Goal: Transaction & Acquisition: Purchase product/service

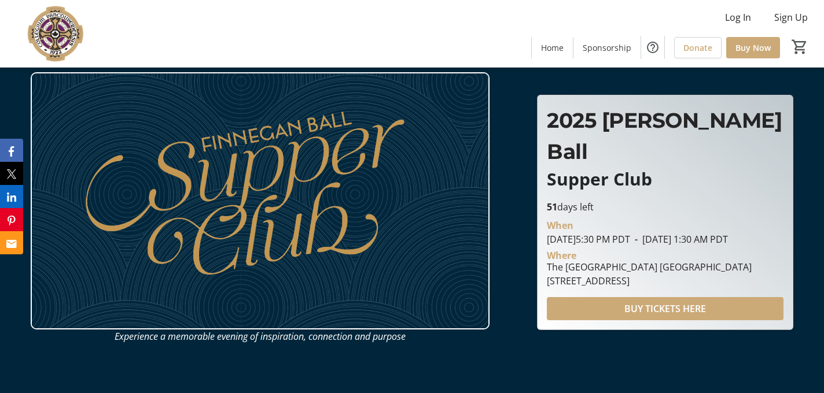
scroll to position [8, 0]
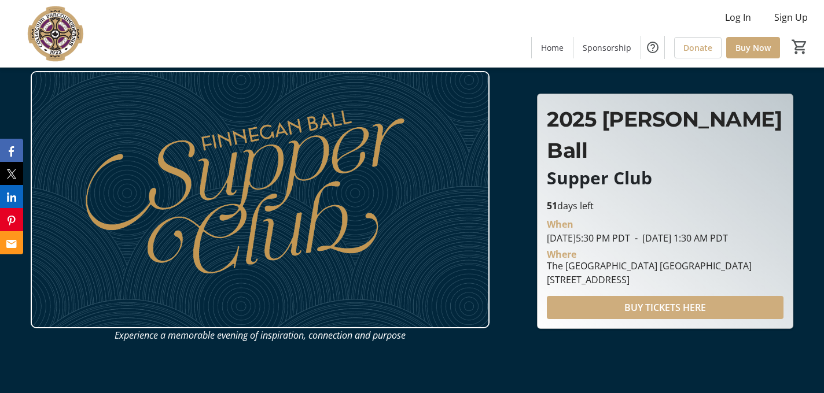
click at [585, 300] on span at bounding box center [665, 308] width 237 height 28
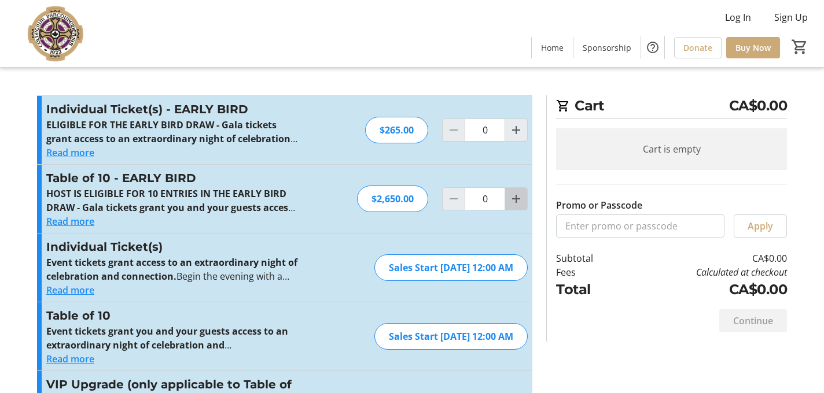
click at [513, 202] on mat-icon "Increment by one" at bounding box center [516, 199] width 14 height 14
type input "1"
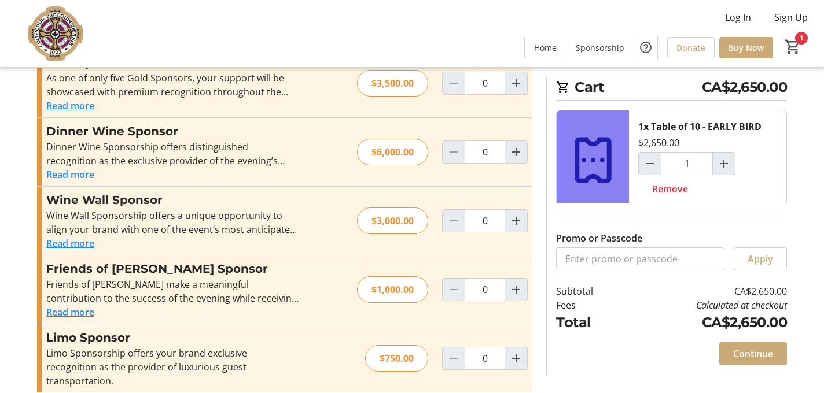
scroll to position [546, 0]
click at [651, 323] on td "CA$2,650.00" at bounding box center [705, 322] width 164 height 21
click at [81, 244] on button "Read more" at bounding box center [70, 244] width 48 height 14
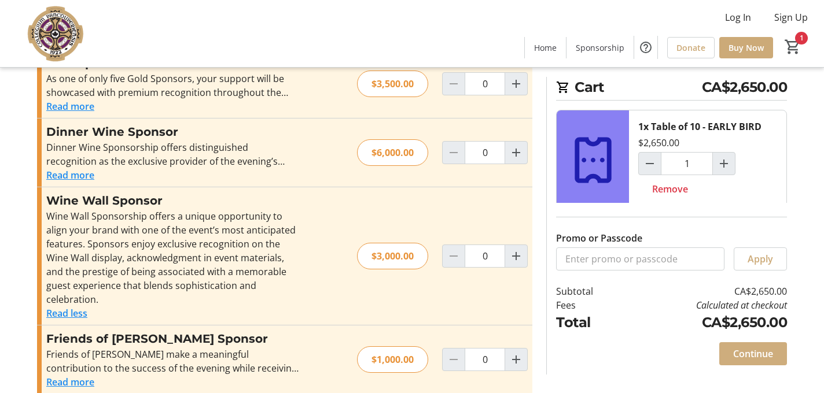
click at [757, 353] on span "Continue" at bounding box center [753, 354] width 40 height 14
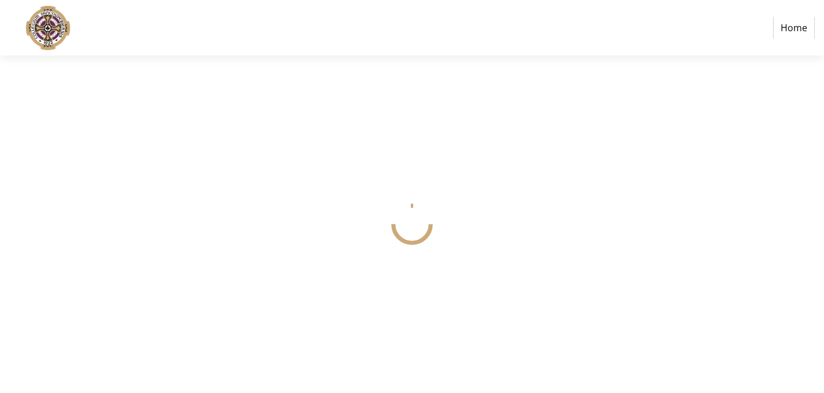
select select
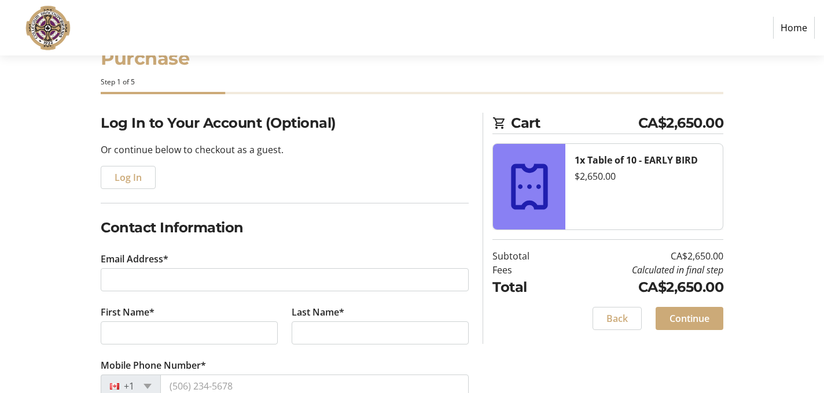
scroll to position [46, 0]
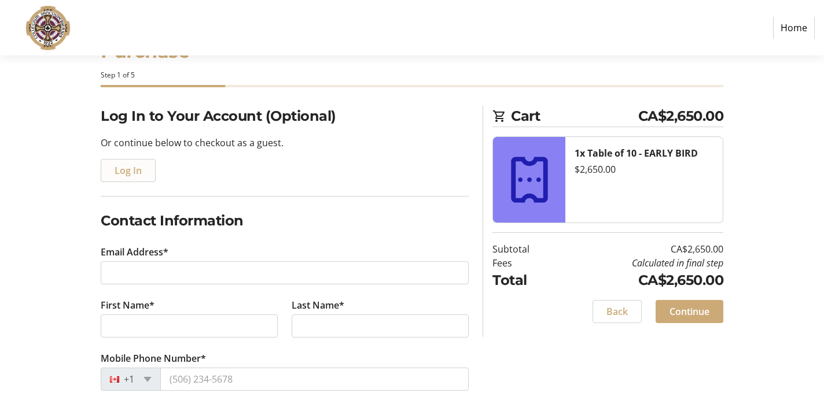
click at [127, 167] on span "Log In" at bounding box center [128, 171] width 27 height 14
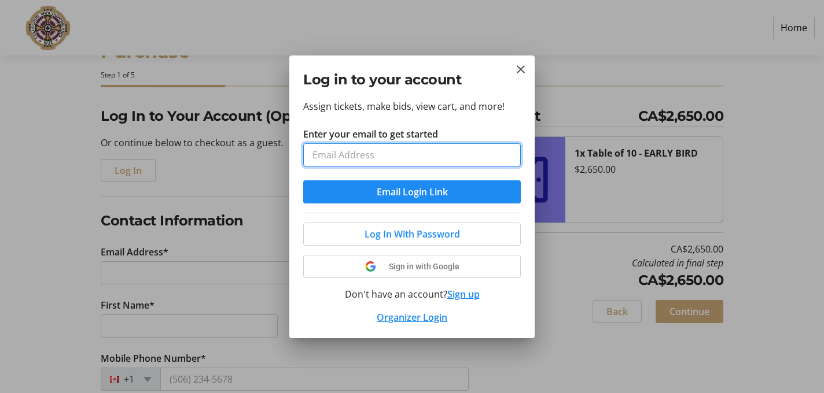
scroll to position [0, 0]
type input "[PERSON_NAME][EMAIL_ADDRESS][DOMAIN_NAME]"
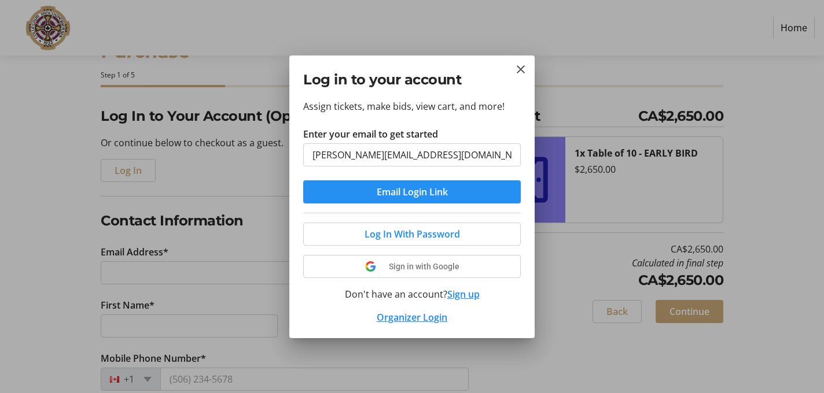
click at [367, 196] on span "submit" at bounding box center [412, 192] width 218 height 28
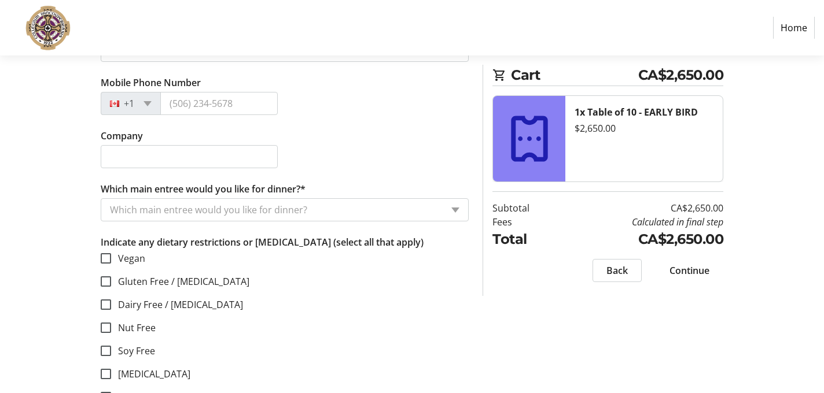
scroll to position [1326, 0]
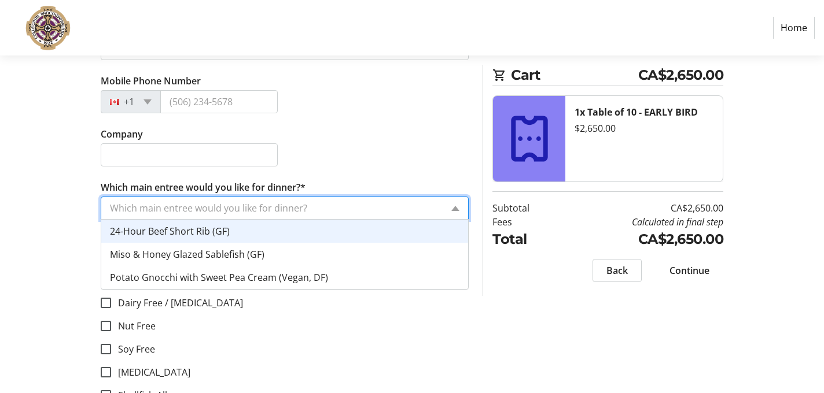
click at [454, 212] on div "Which main entree would you like for dinner?" at bounding box center [285, 208] width 368 height 23
click at [482, 251] on div "Cart CA$2,650.00 1x Table of 10 - EARLY BIRD $2,650.00 Subtotal CA$2,650.00 Fee…" at bounding box center [603, 180] width 255 height 231
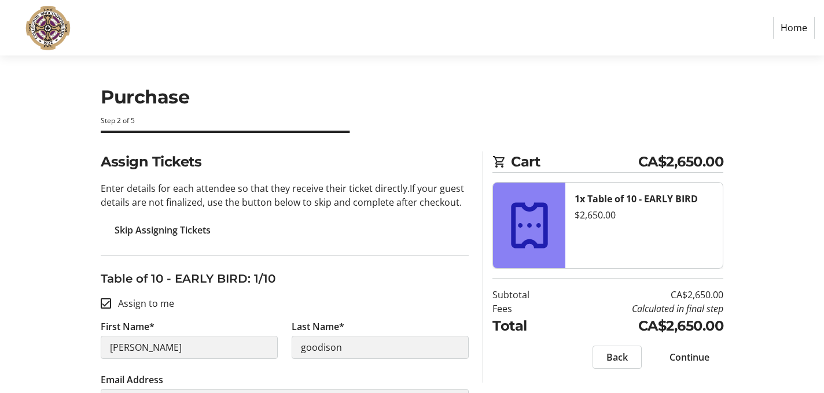
scroll to position [0, 0]
click at [186, 233] on span "Skip Assigning Tickets" at bounding box center [163, 230] width 96 height 14
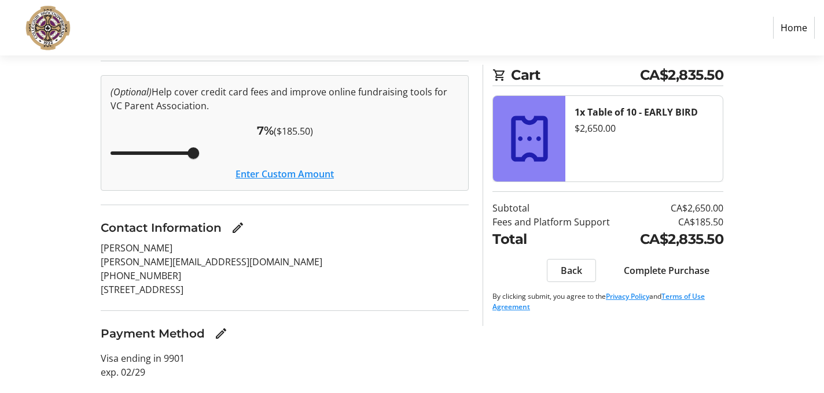
scroll to position [126, 0]
click at [644, 274] on span "Complete Purchase" at bounding box center [667, 271] width 86 height 14
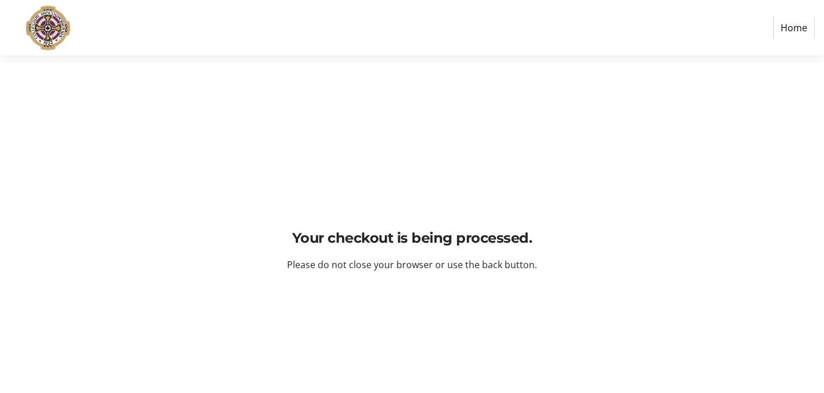
scroll to position [0, 0]
